Goal: Task Accomplishment & Management: Manage account settings

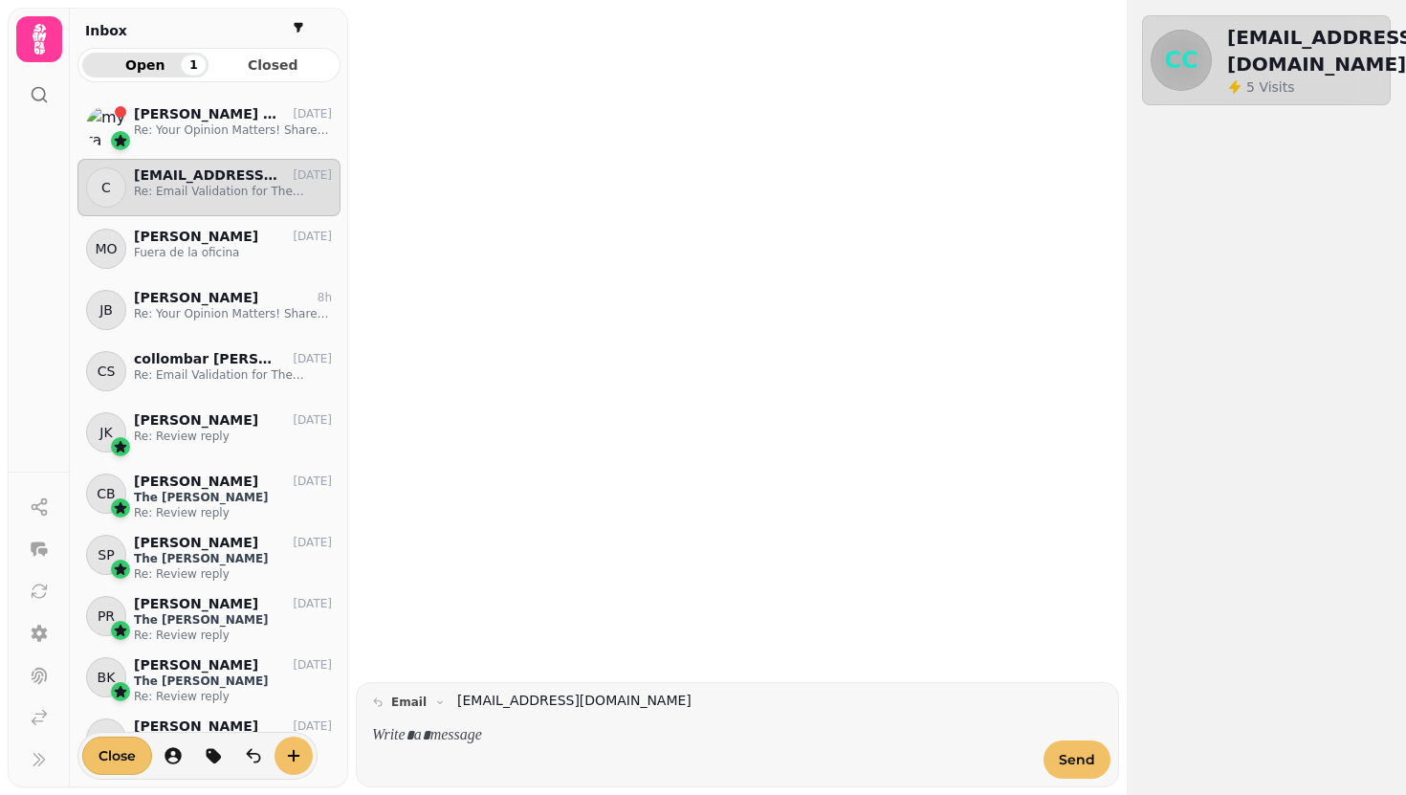
scroll to position [681, 263]
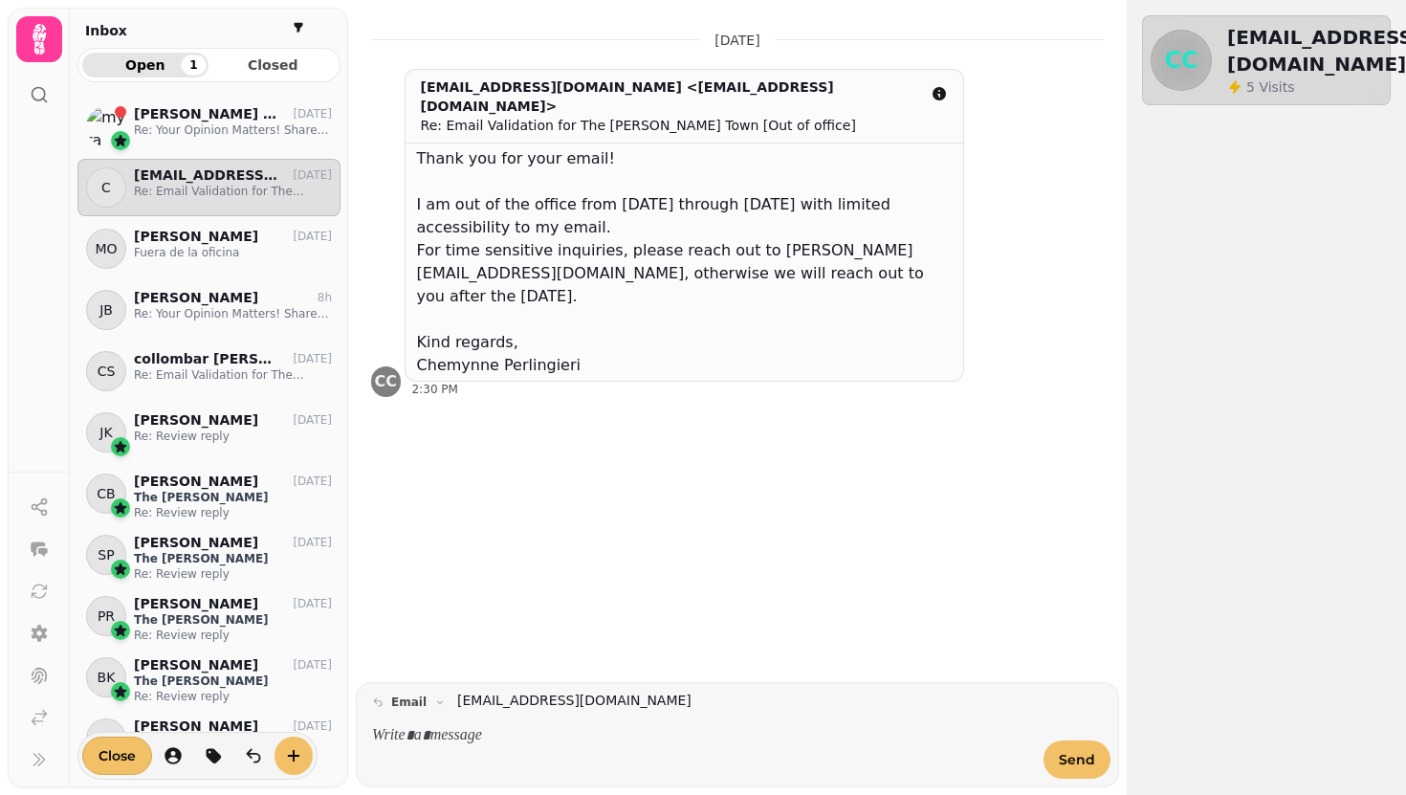
click at [50, 35] on icon at bounding box center [39, 39] width 38 height 38
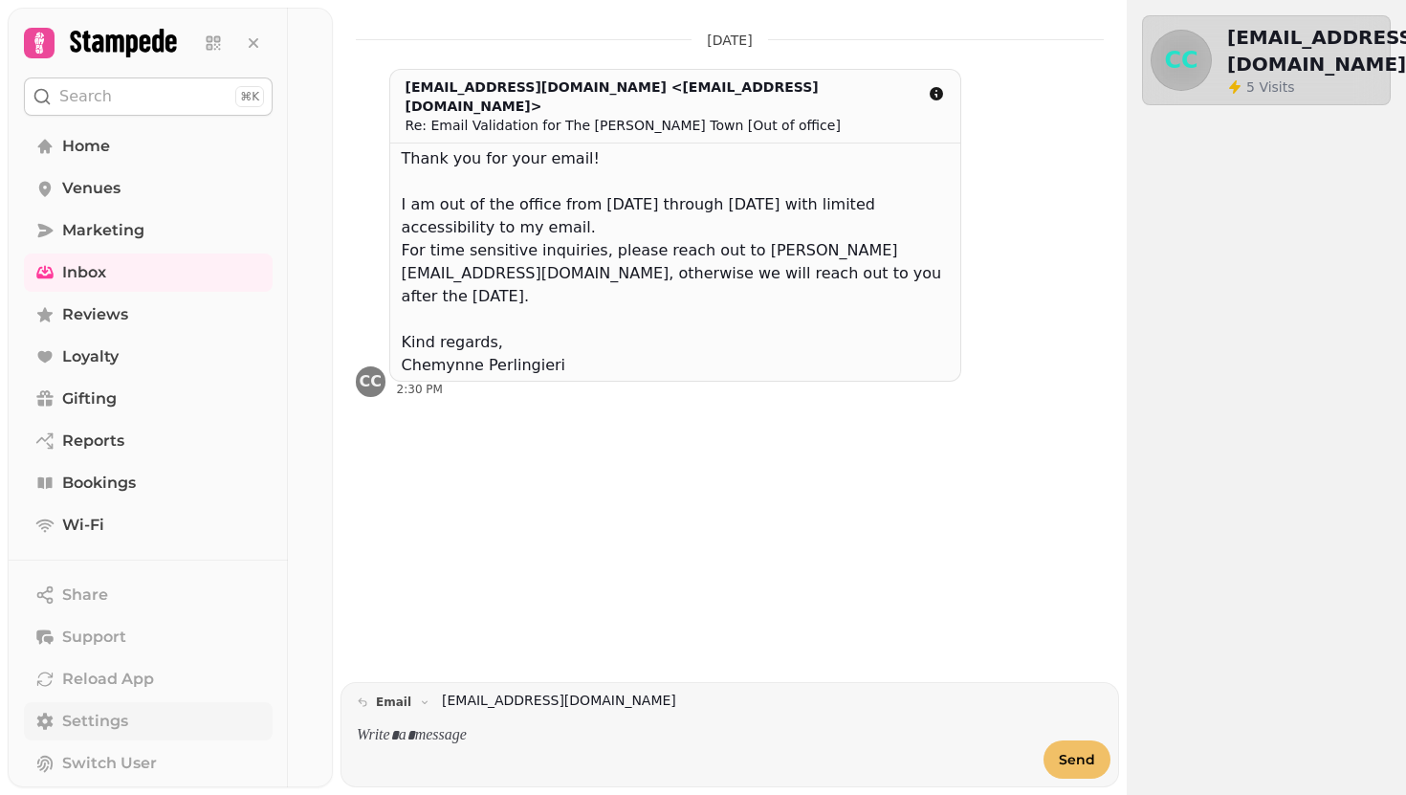
click at [112, 720] on span "Settings" at bounding box center [95, 721] width 66 height 23
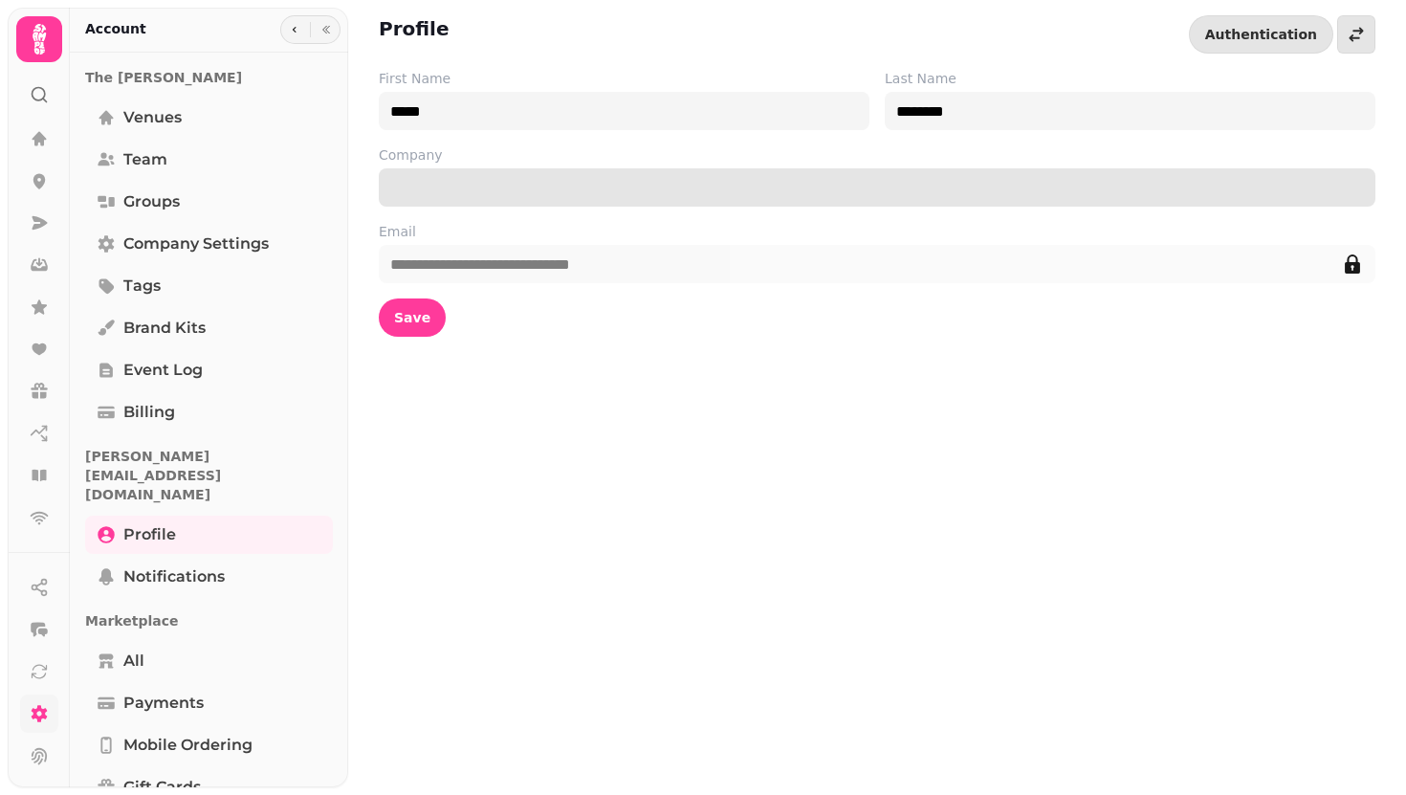
click at [436, 191] on input "Company" at bounding box center [877, 187] width 997 height 38
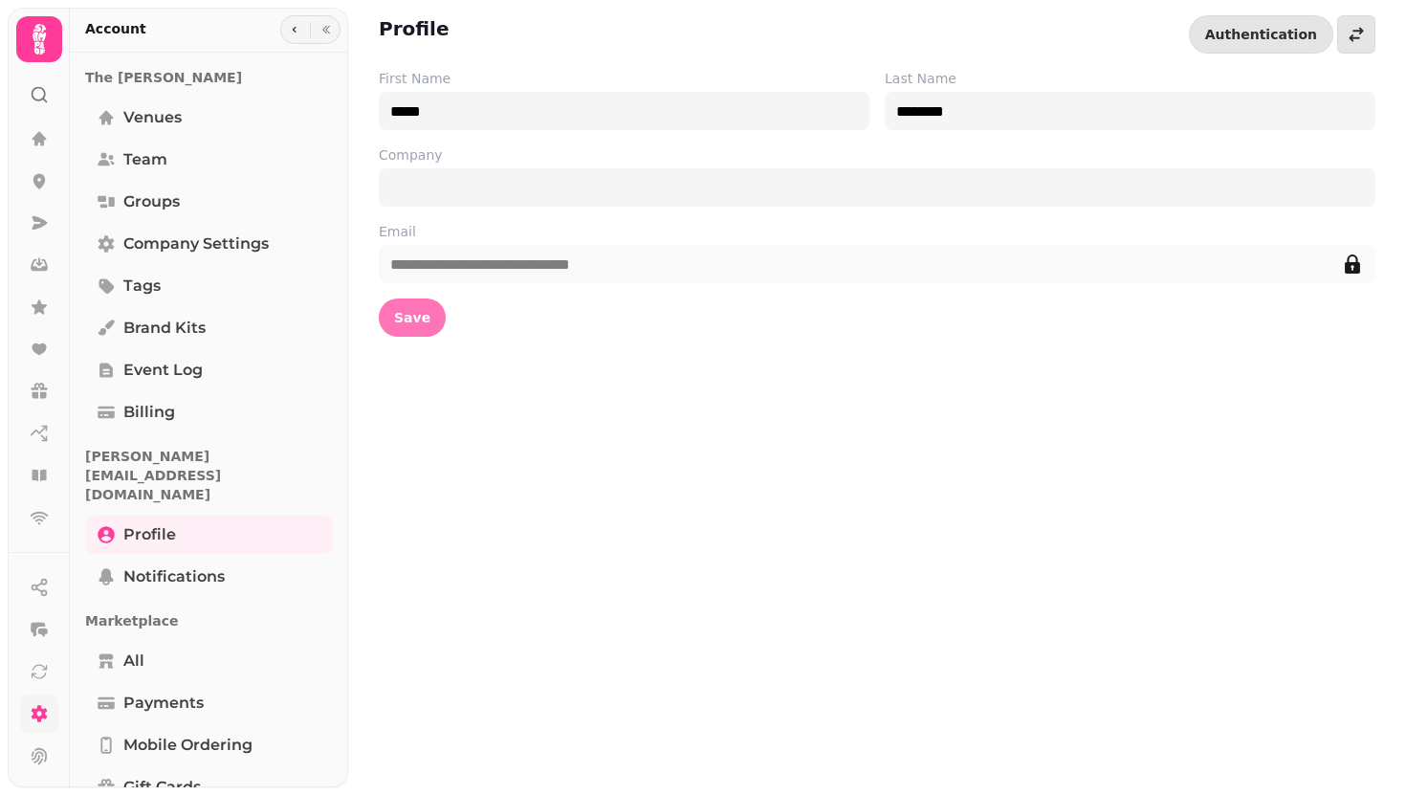
click at [407, 315] on span "Save" at bounding box center [412, 317] width 36 height 13
click at [132, 76] on p "The [PERSON_NAME]" at bounding box center [209, 77] width 248 height 34
